Goal: Find specific page/section: Find specific page/section

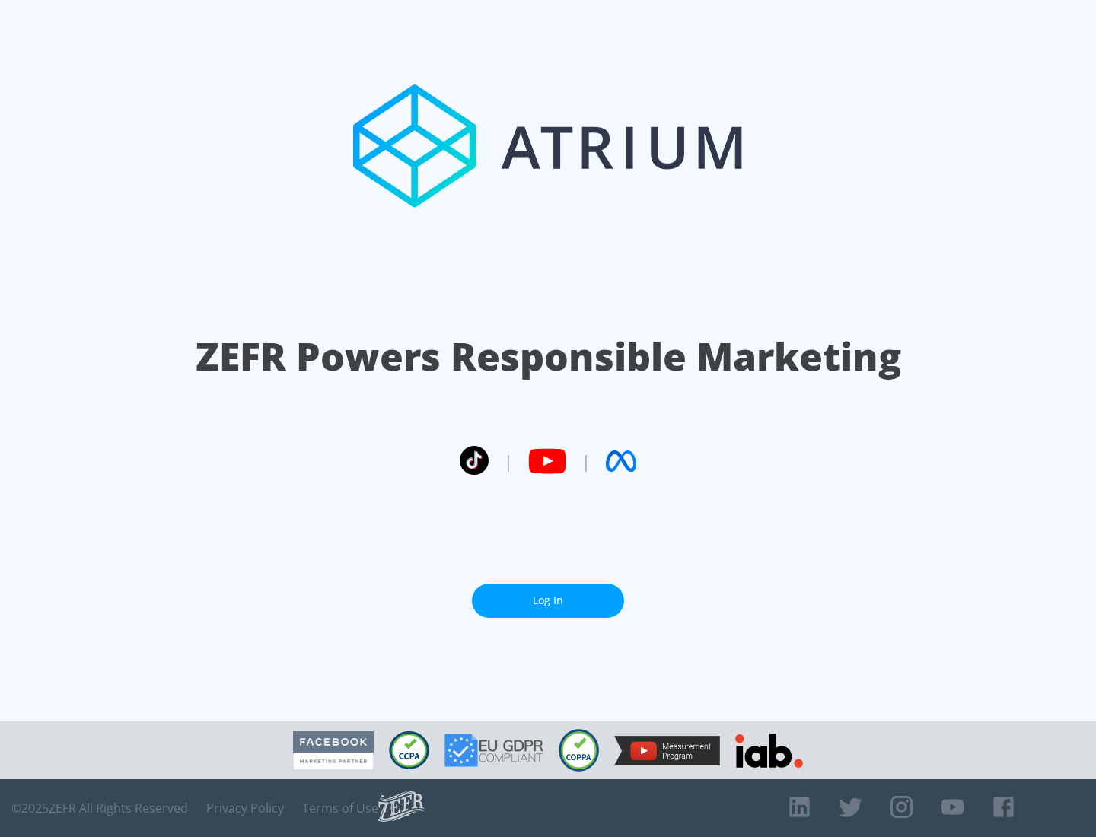
click at [548, 594] on link "Log In" at bounding box center [548, 601] width 152 height 34
